Goal: Task Accomplishment & Management: Manage account settings

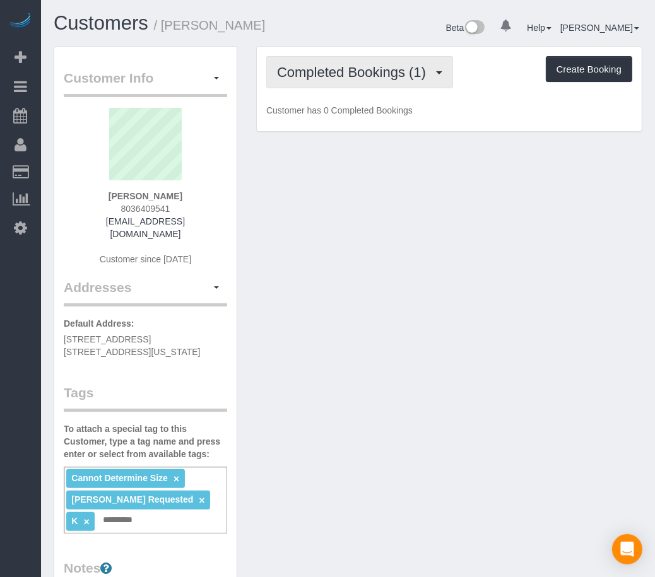
click at [379, 86] on div "Completed Bookings (1) Completed Bookings (1) Upcoming Bookings (1) Cancelled B…" at bounding box center [449, 89] width 385 height 85
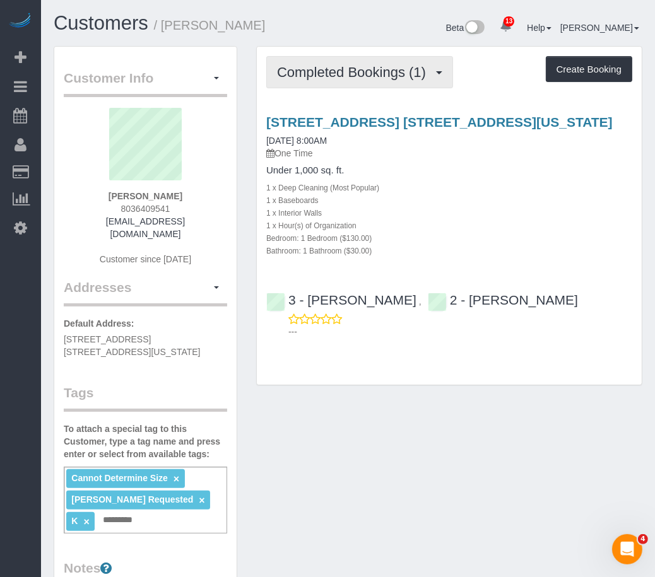
click at [374, 78] on span "Completed Bookings (1)" at bounding box center [354, 72] width 155 height 16
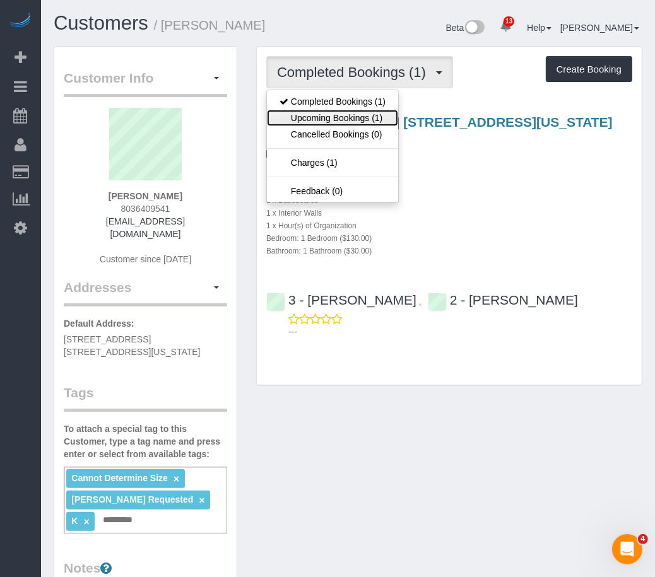
click at [368, 114] on link "Upcoming Bookings (1)" at bounding box center [332, 118] width 131 height 16
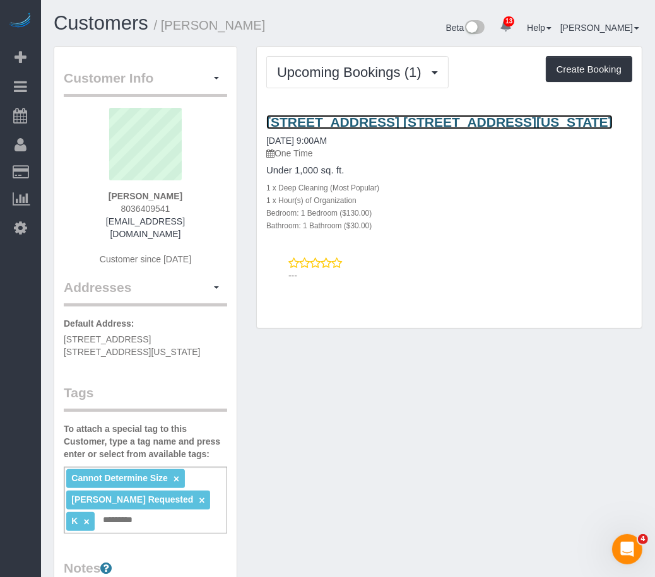
click at [364, 115] on link "502 East 79th Street, Apt. 2g, New York City, NY 10075" at bounding box center [439, 122] width 346 height 15
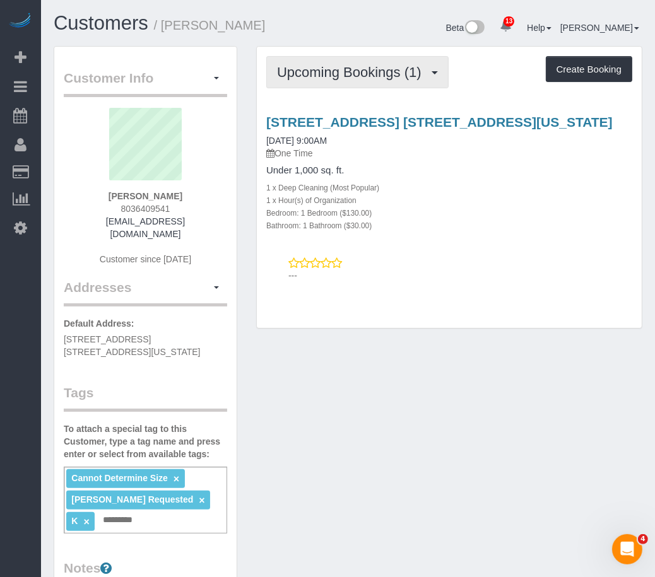
click at [304, 73] on span "Upcoming Bookings (1)" at bounding box center [352, 72] width 151 height 16
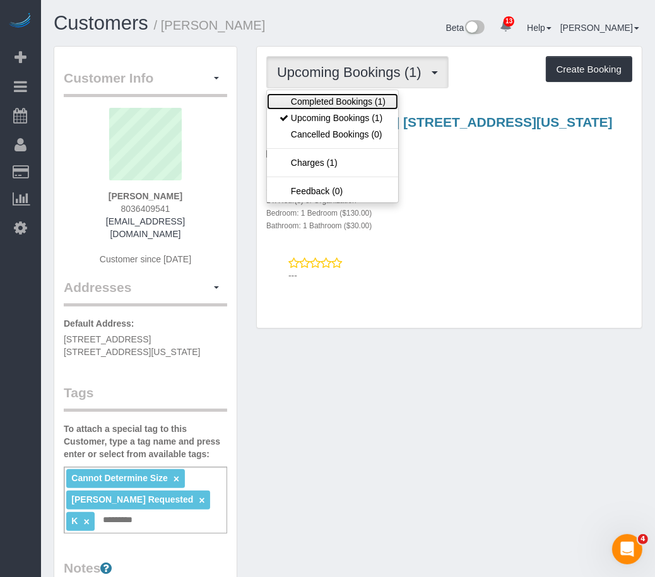
click at [303, 100] on link "Completed Bookings (1)" at bounding box center [332, 101] width 131 height 16
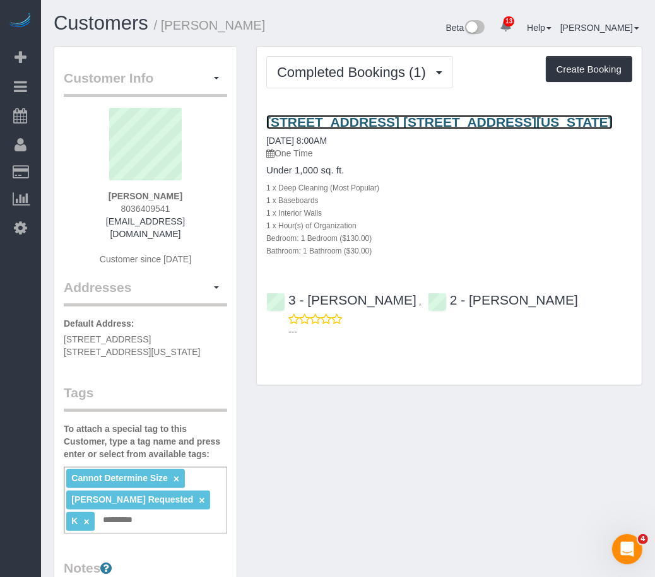
click at [336, 115] on link "502 East 79th Street, Apt. 2g, New York City, NY 10075" at bounding box center [439, 122] width 346 height 15
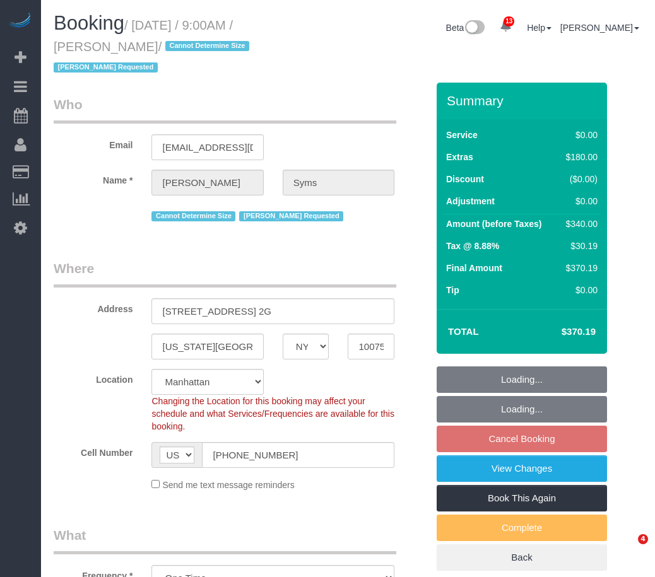
select select "NY"
select select "1"
select select "number:89"
select select "number:90"
select select "number:15"
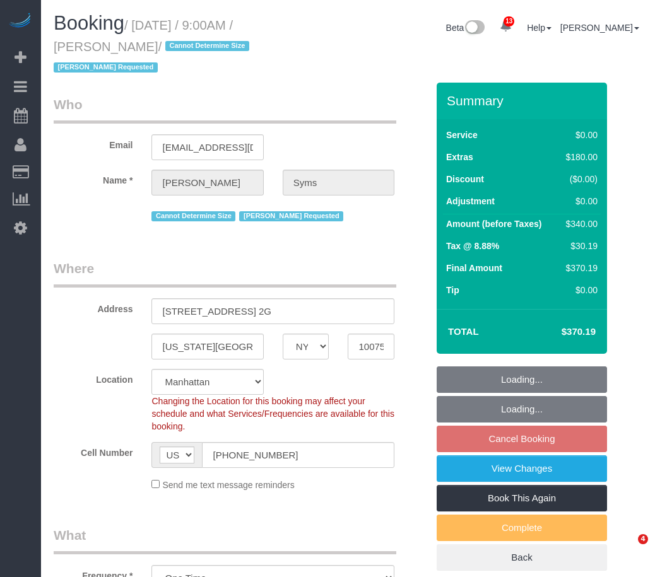
select select "number:5"
select select "spot2"
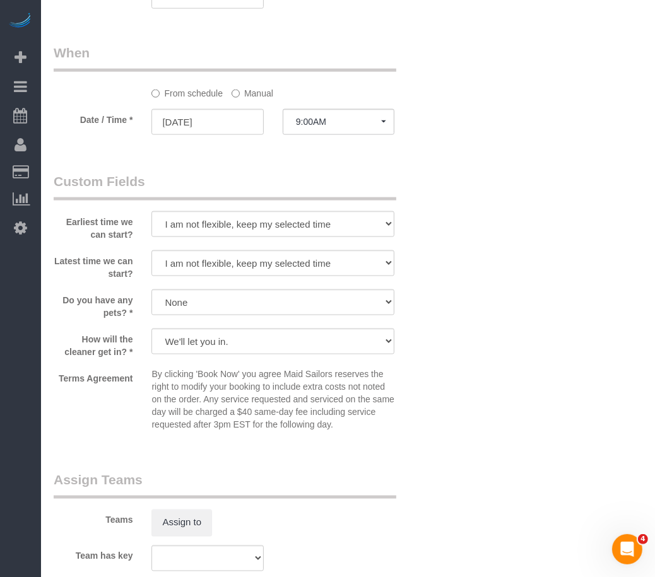
scroll to position [1262, 0]
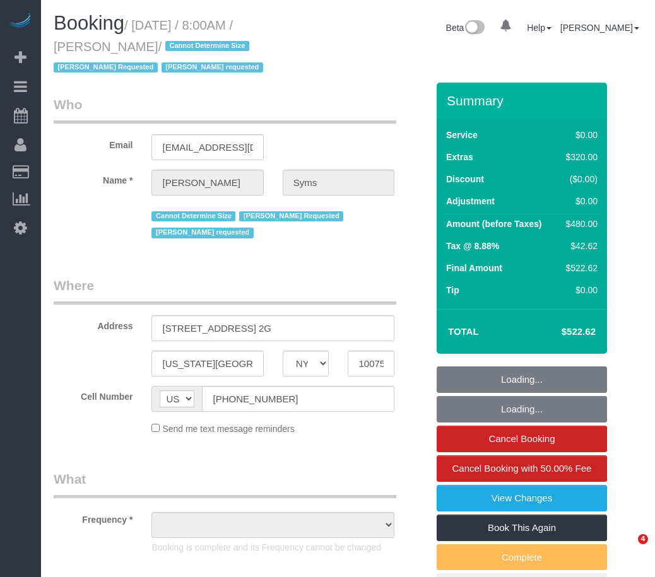
select select "NY"
select select "1"
select select "number:56"
select select "number:70"
select select "number:15"
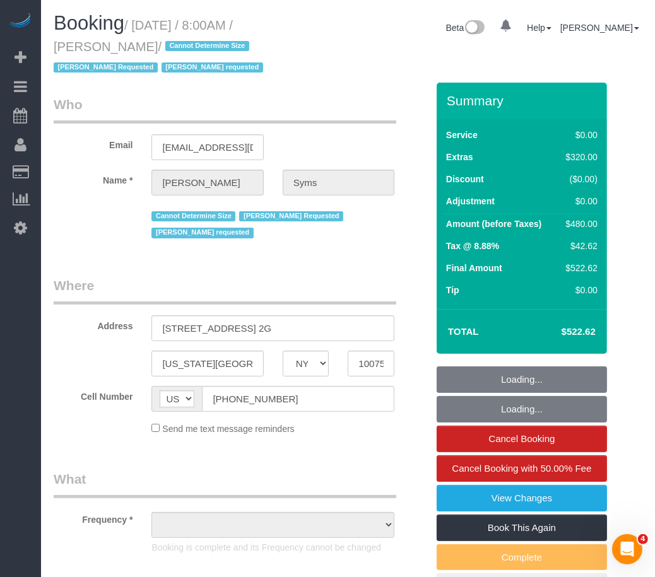
select select "number:5"
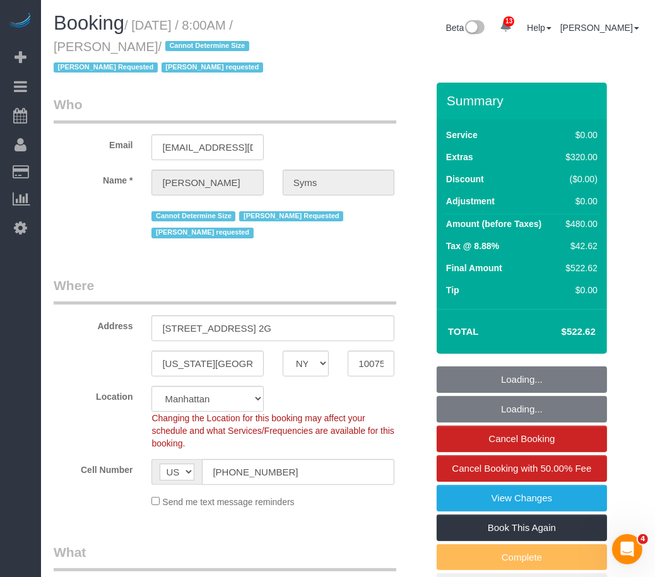
select select "object:1470"
select select "string:stripe-pm_1RT4kr4VGloSiKo7JULR0xoM"
select select "spot1"
select select "1"
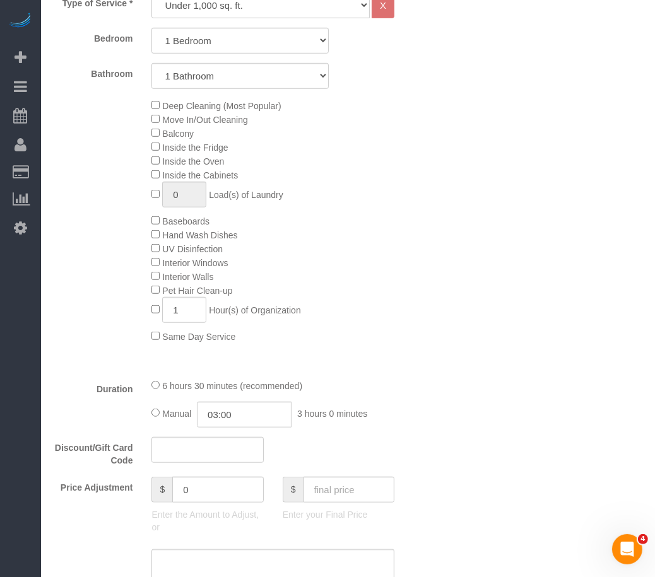
scroll to position [631, 0]
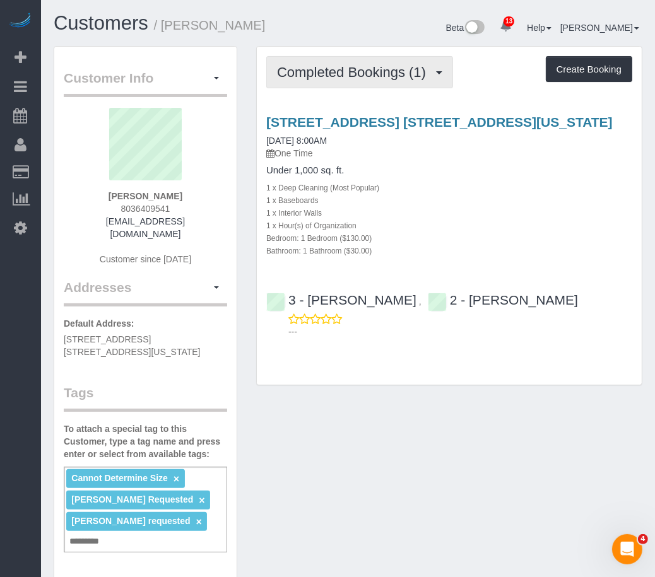
click at [386, 85] on button "Completed Bookings (1)" at bounding box center [359, 72] width 187 height 32
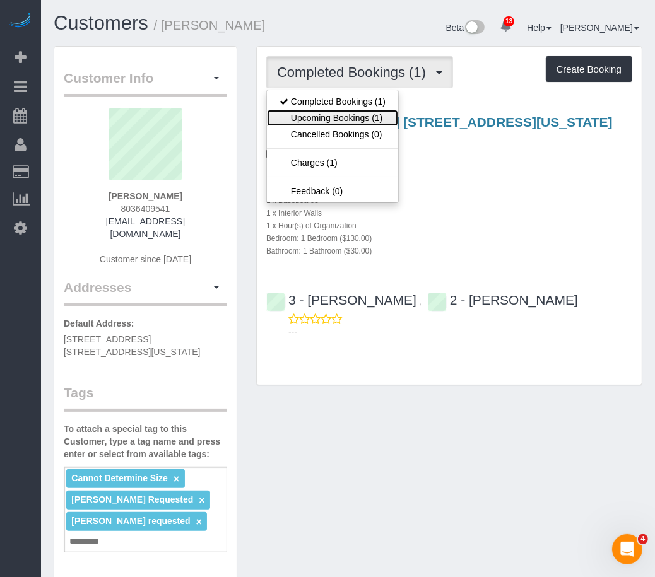
click at [360, 117] on link "Upcoming Bookings (1)" at bounding box center [332, 118] width 131 height 16
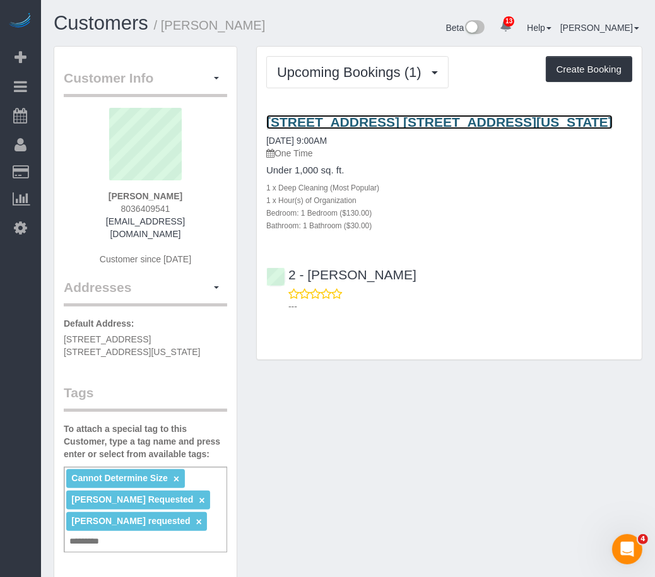
click at [384, 121] on link "502 East 79th Street, Apt. 2g, New York City, NY 10075" at bounding box center [439, 122] width 346 height 15
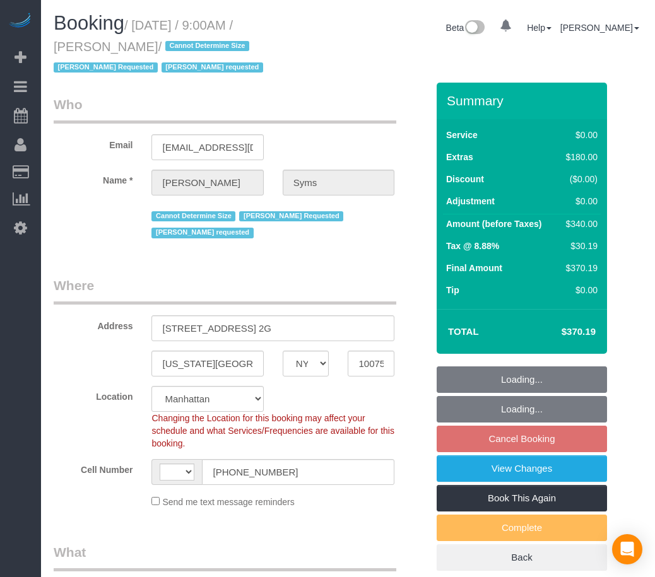
select select "NY"
select select "object:649"
select select "string:stripe-pm_1RT4kr4VGloSiKo7JULR0xoM"
select select "number:89"
select select "number:90"
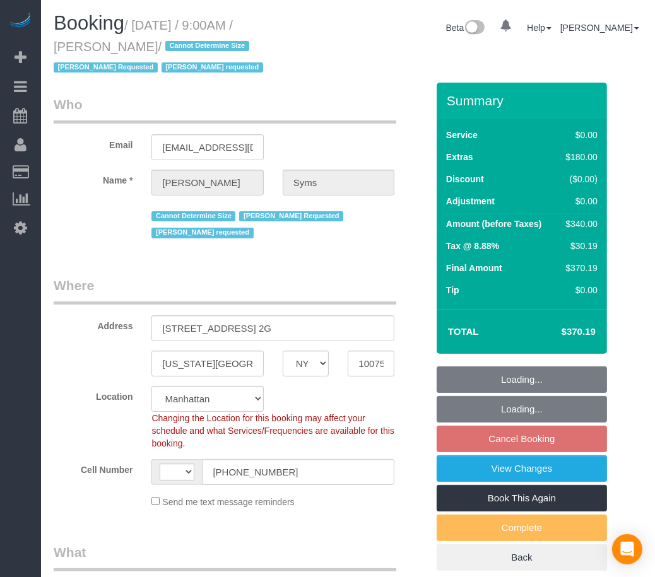
select select "number:15"
select select "number:5"
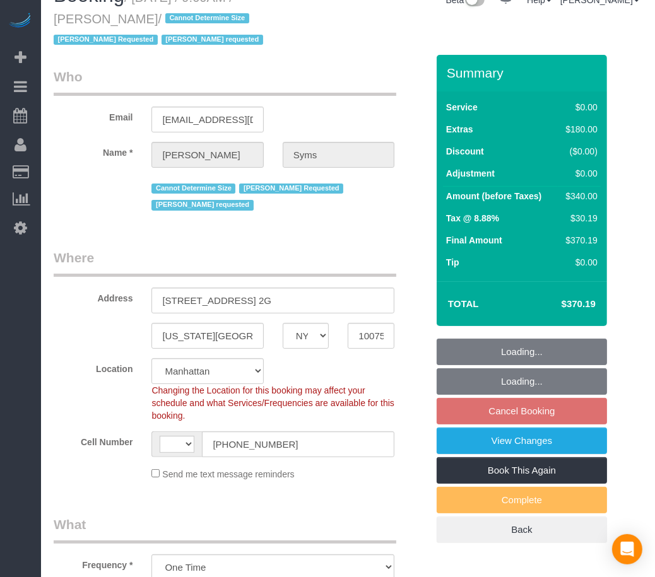
select select "string:[GEOGRAPHIC_DATA]"
select select "spot2"
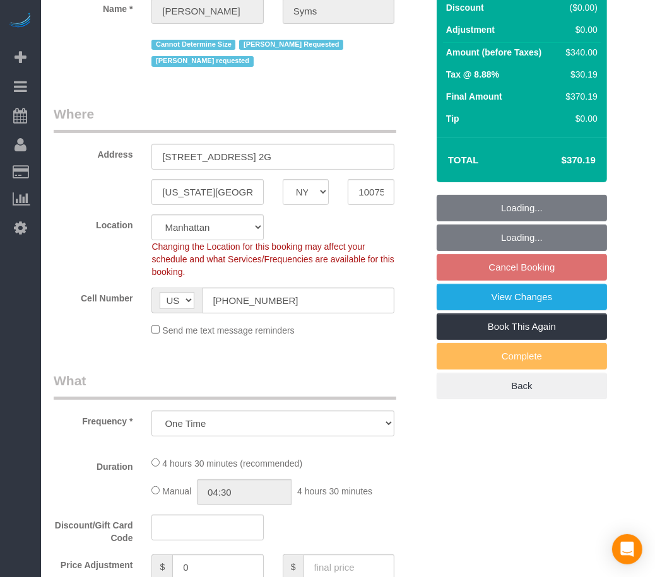
select select "1"
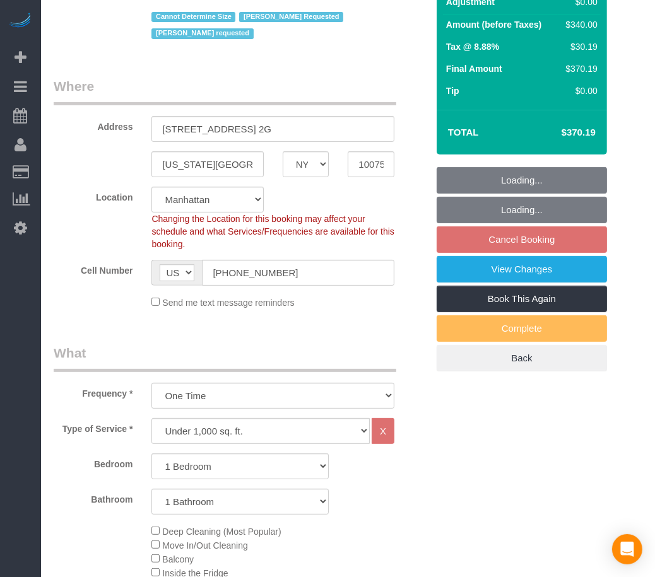
scroll to position [287, 0]
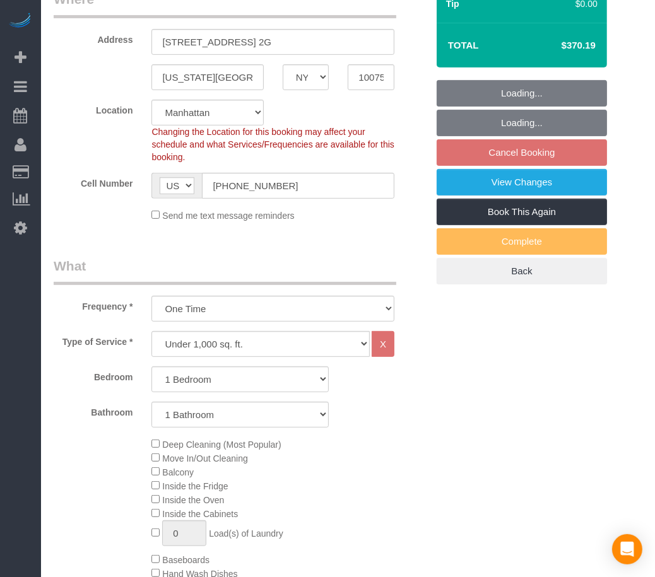
select select "1"
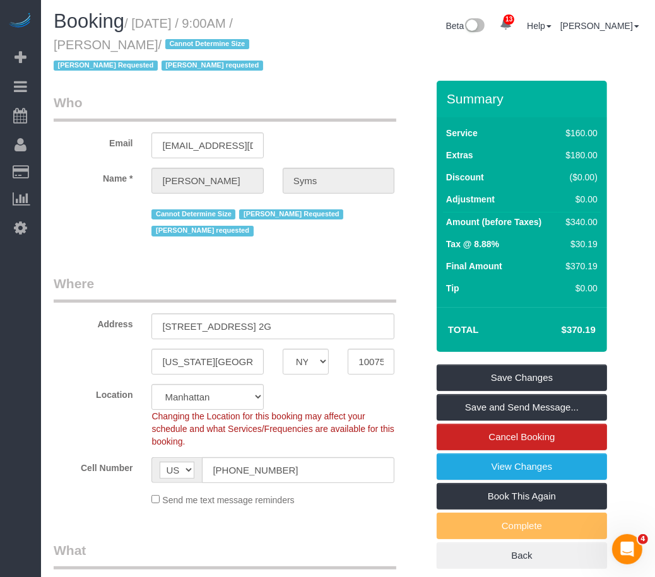
scroll to position [0, 0]
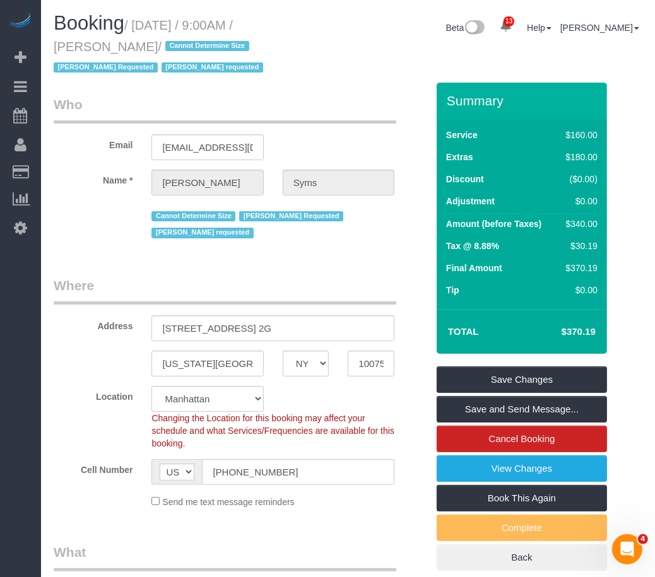
click at [203, 112] on legend "Who" at bounding box center [225, 109] width 343 height 28
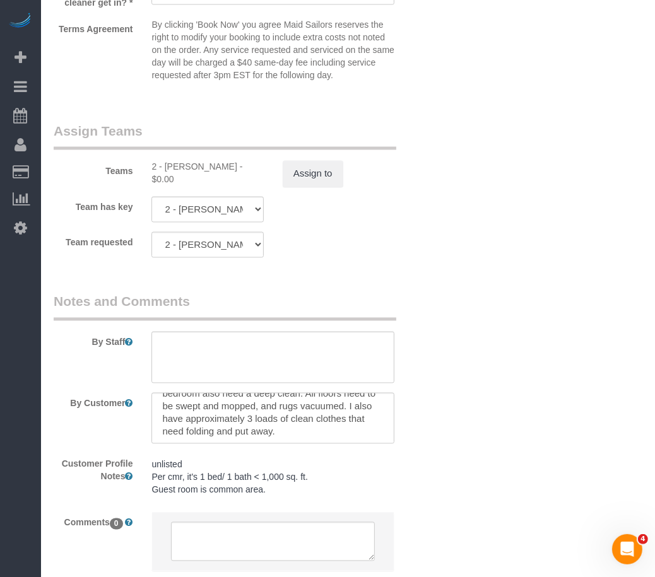
scroll to position [38, 0]
